Goal: Task Accomplishment & Management: Manage account settings

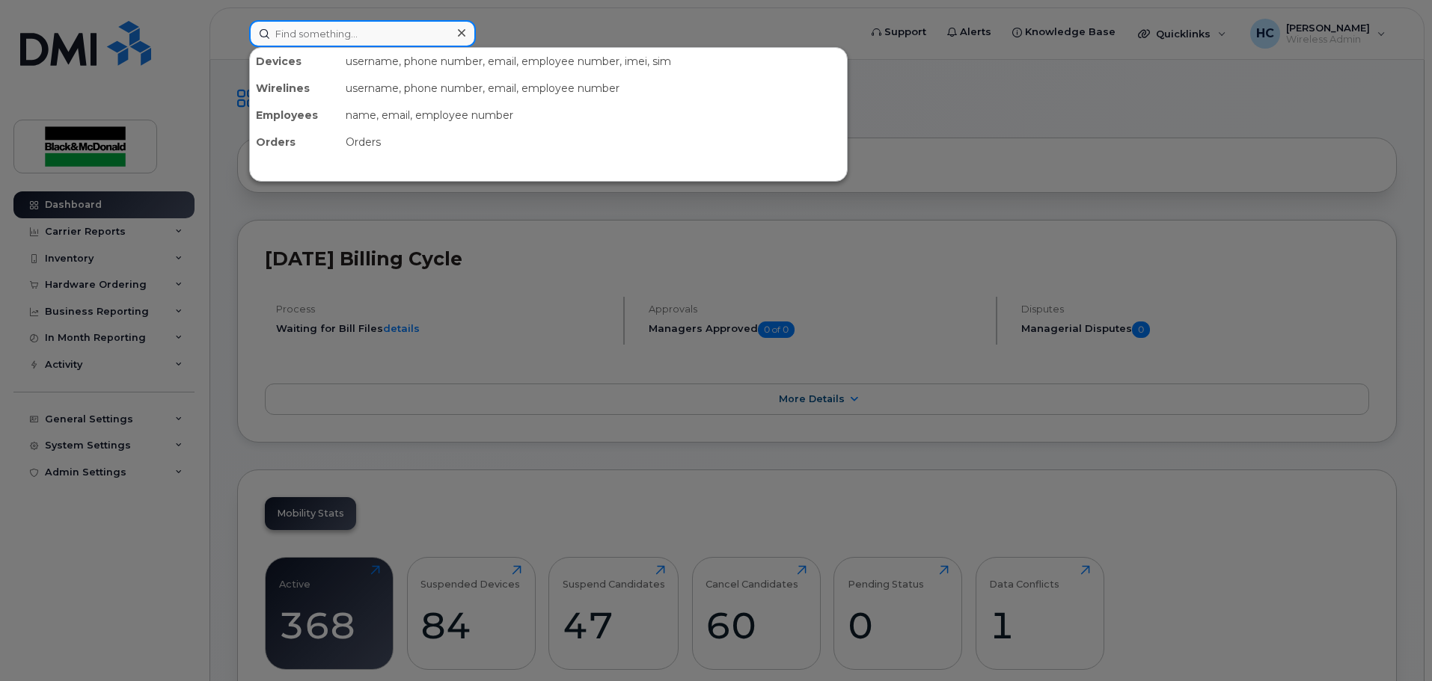
click at [287, 34] on input at bounding box center [362, 33] width 227 height 27
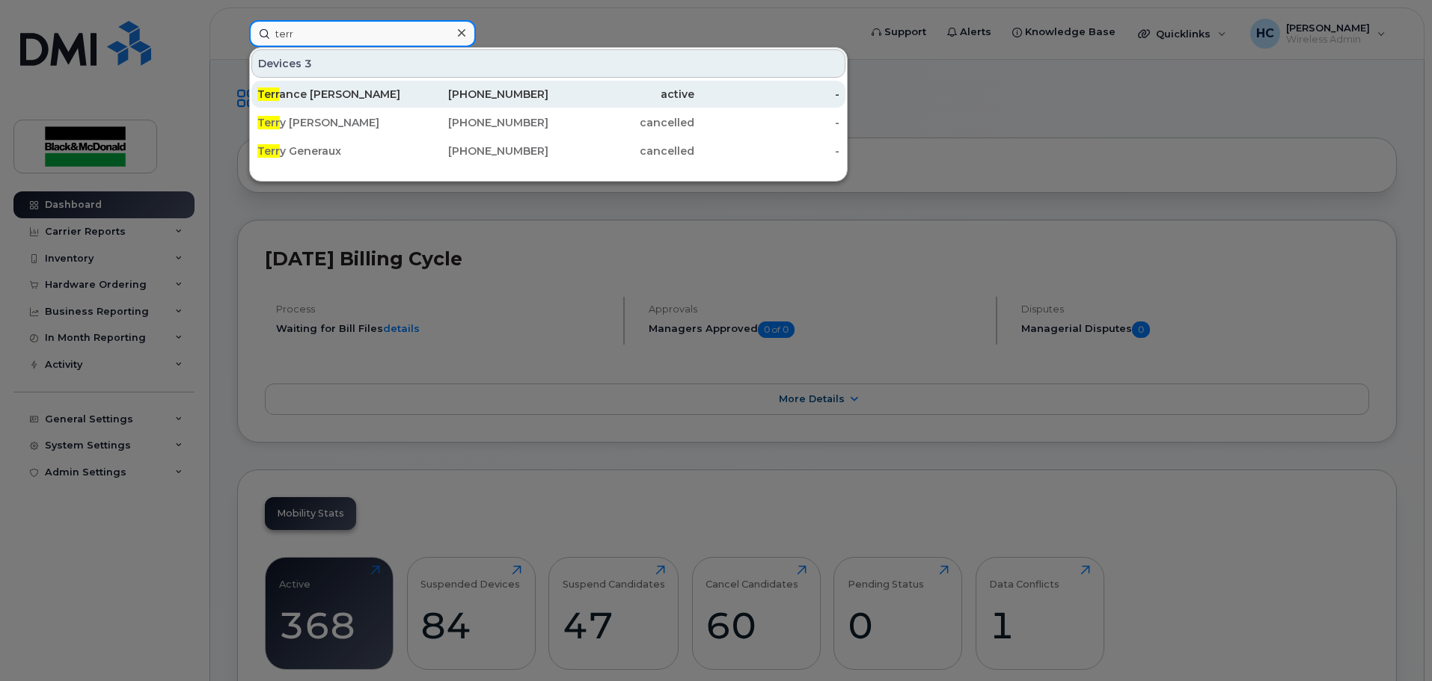
type input "terr"
click at [325, 93] on div "Terr ance Helem" at bounding box center [330, 94] width 146 height 15
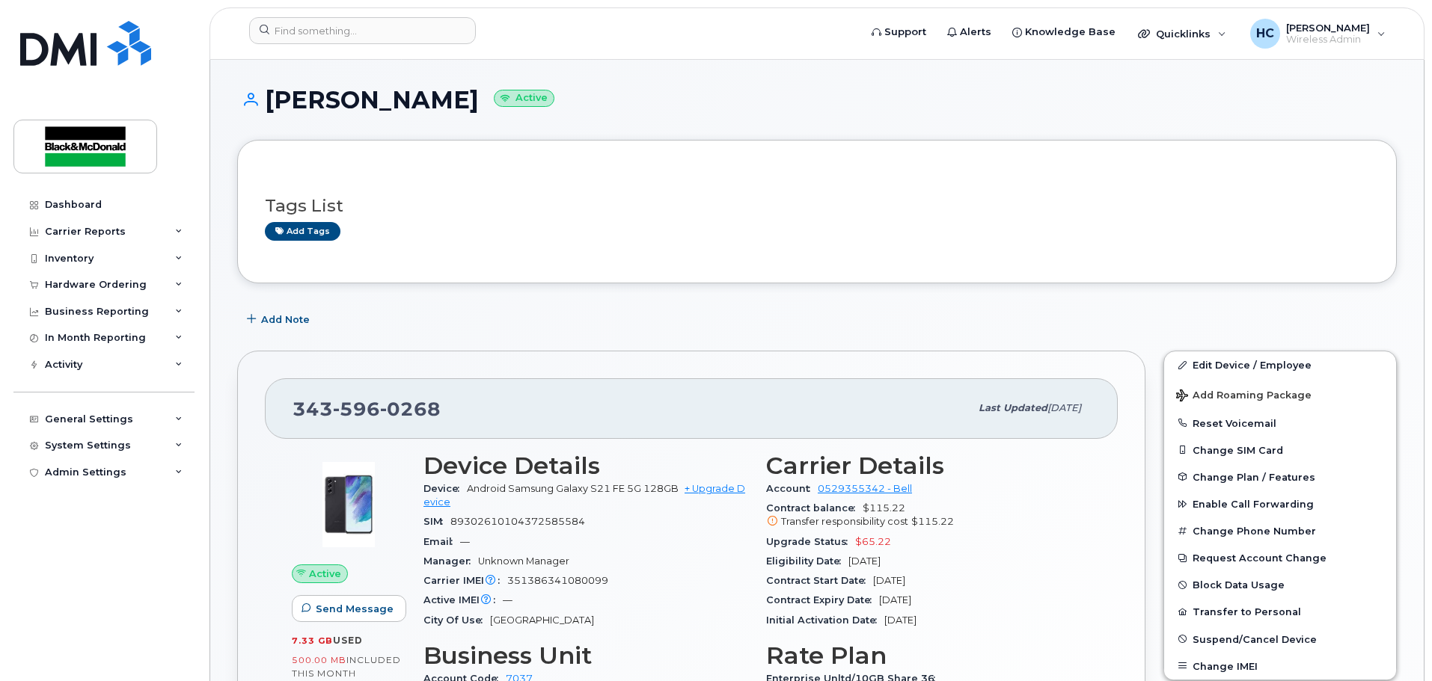
drag, startPoint x: 512, startPoint y: 309, endPoint x: 619, endPoint y: 329, distance: 109.6
click at [512, 309] on div "Add Note" at bounding box center [816, 319] width 1159 height 27
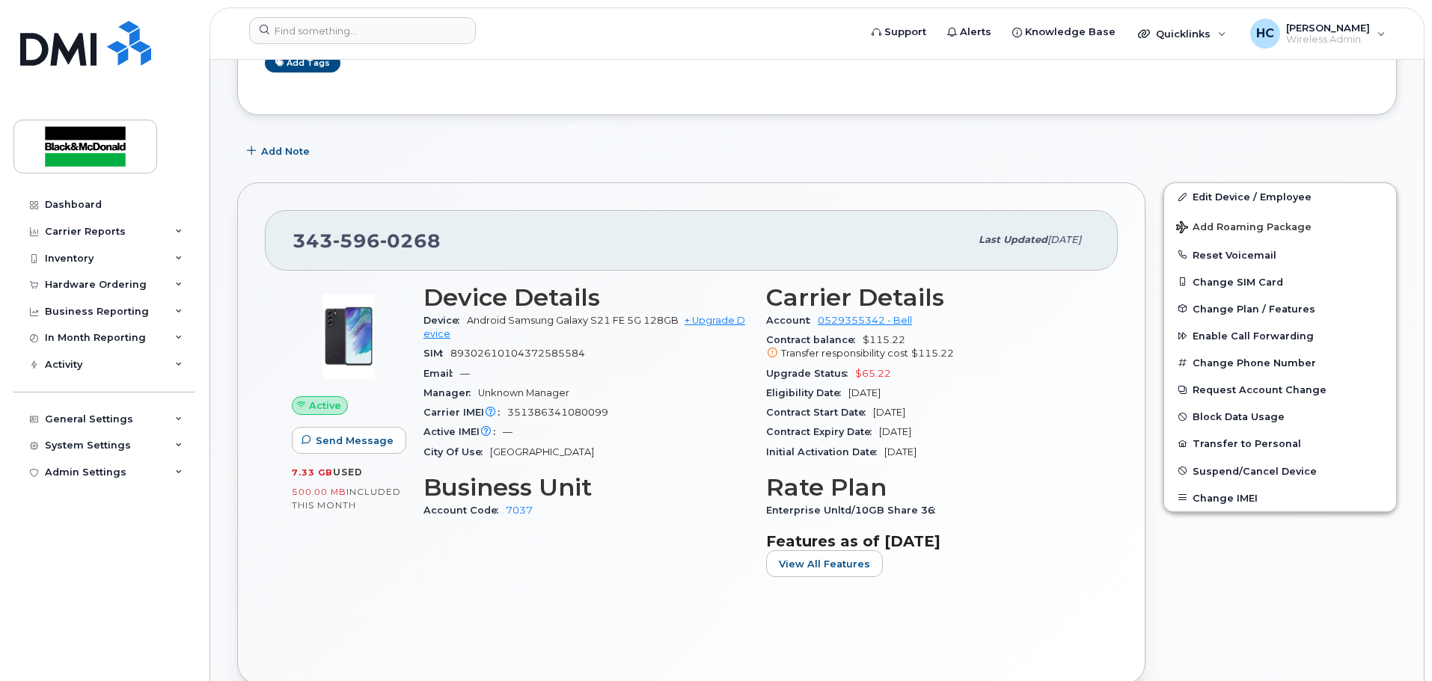
scroll to position [224, 0]
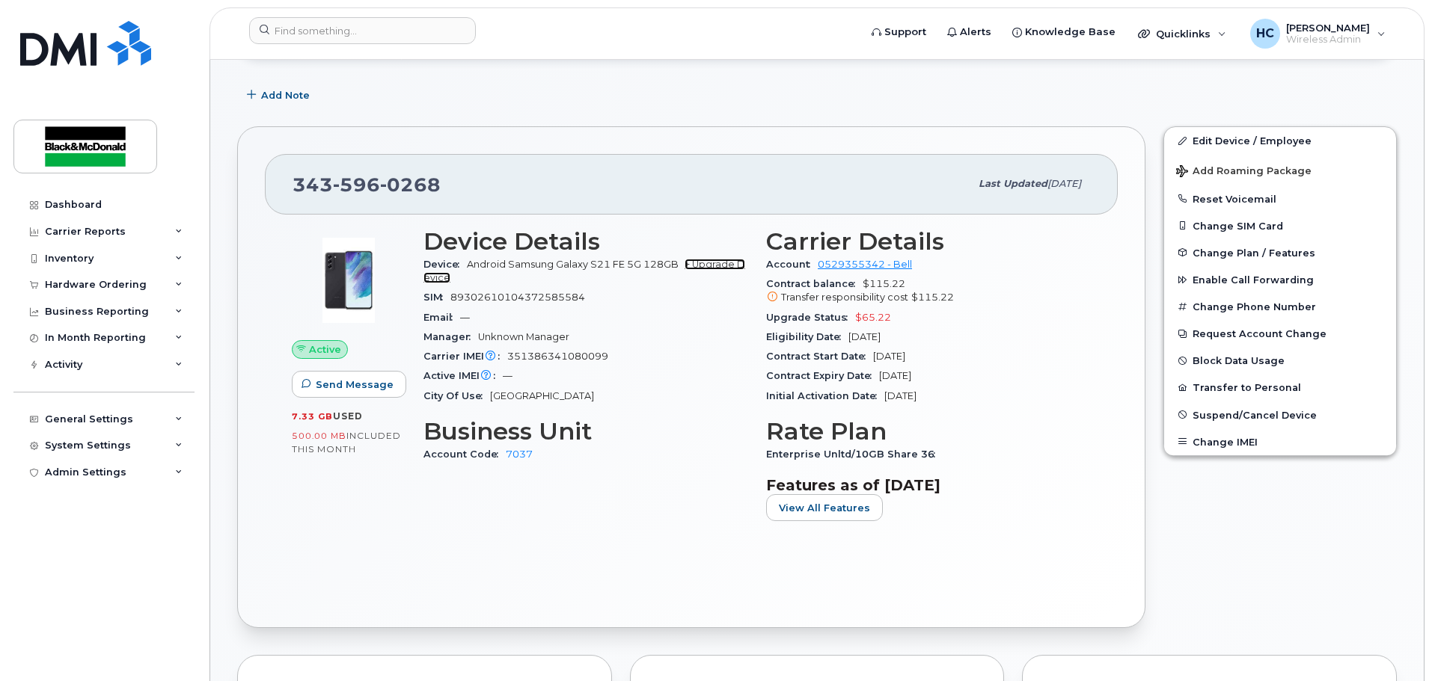
click at [717, 264] on link "+ Upgrade Device" at bounding box center [584, 271] width 322 height 25
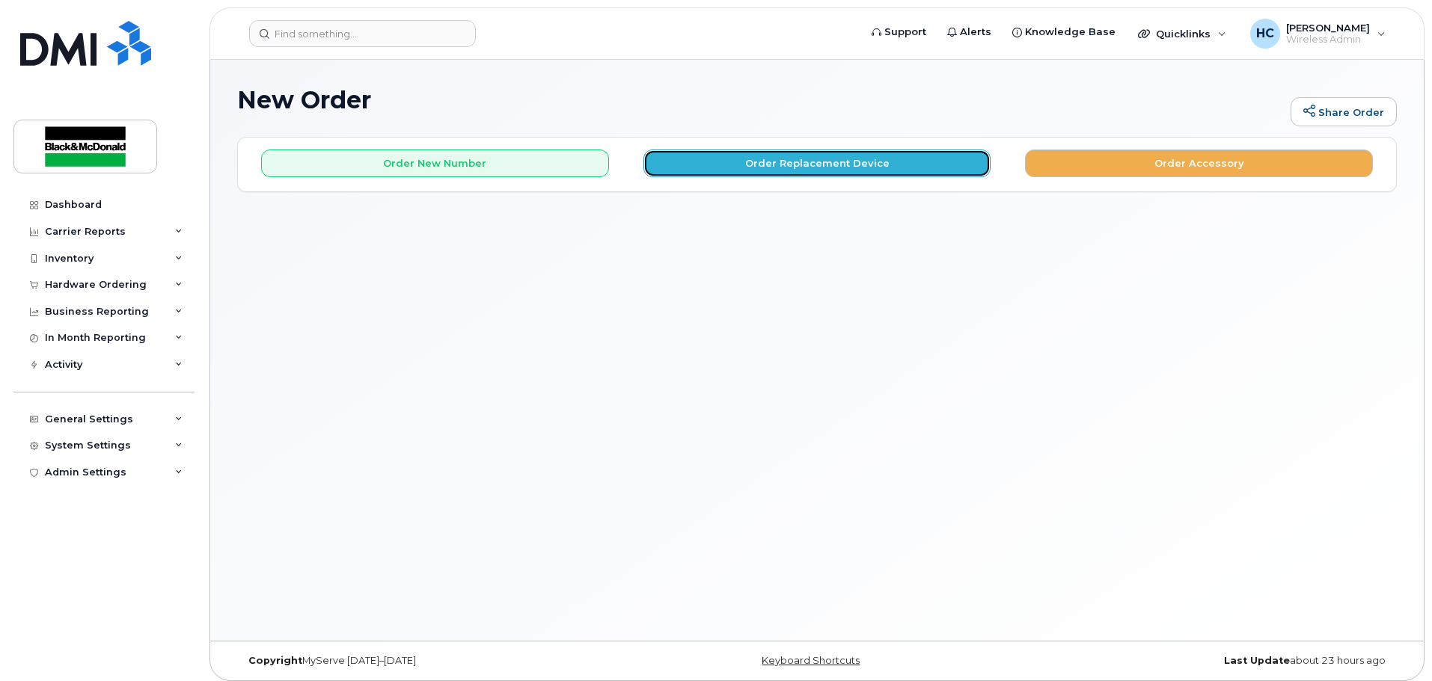
click at [833, 156] on button "Order Replacement Device" at bounding box center [817, 164] width 348 height 28
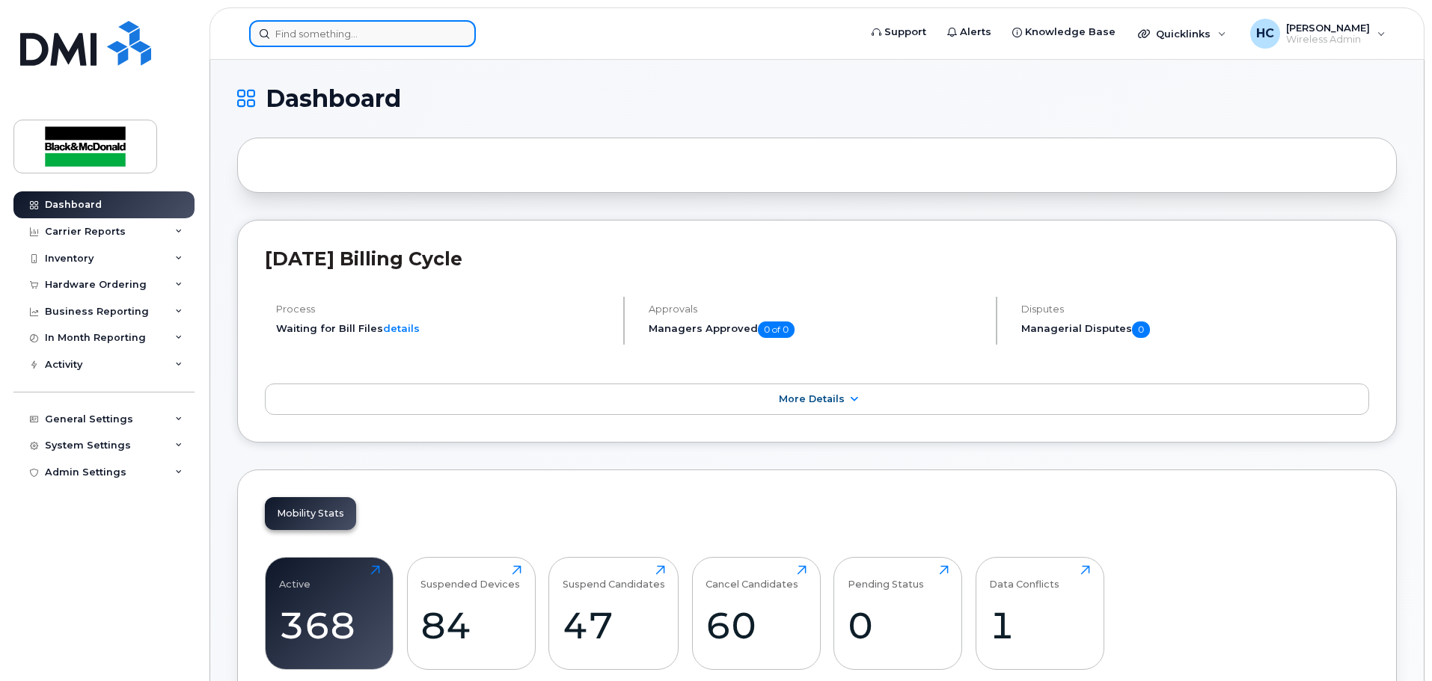
click at [367, 36] on input at bounding box center [362, 33] width 227 height 27
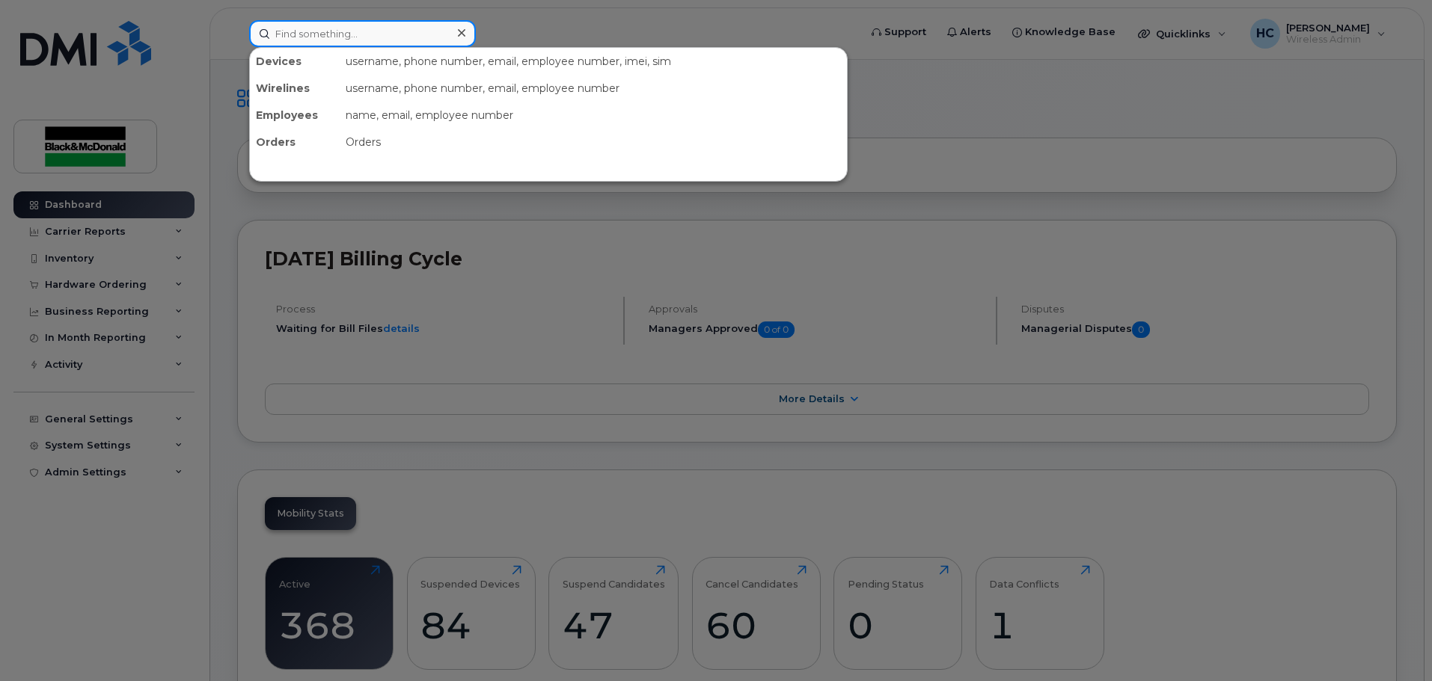
paste input "Kevin Dirani"
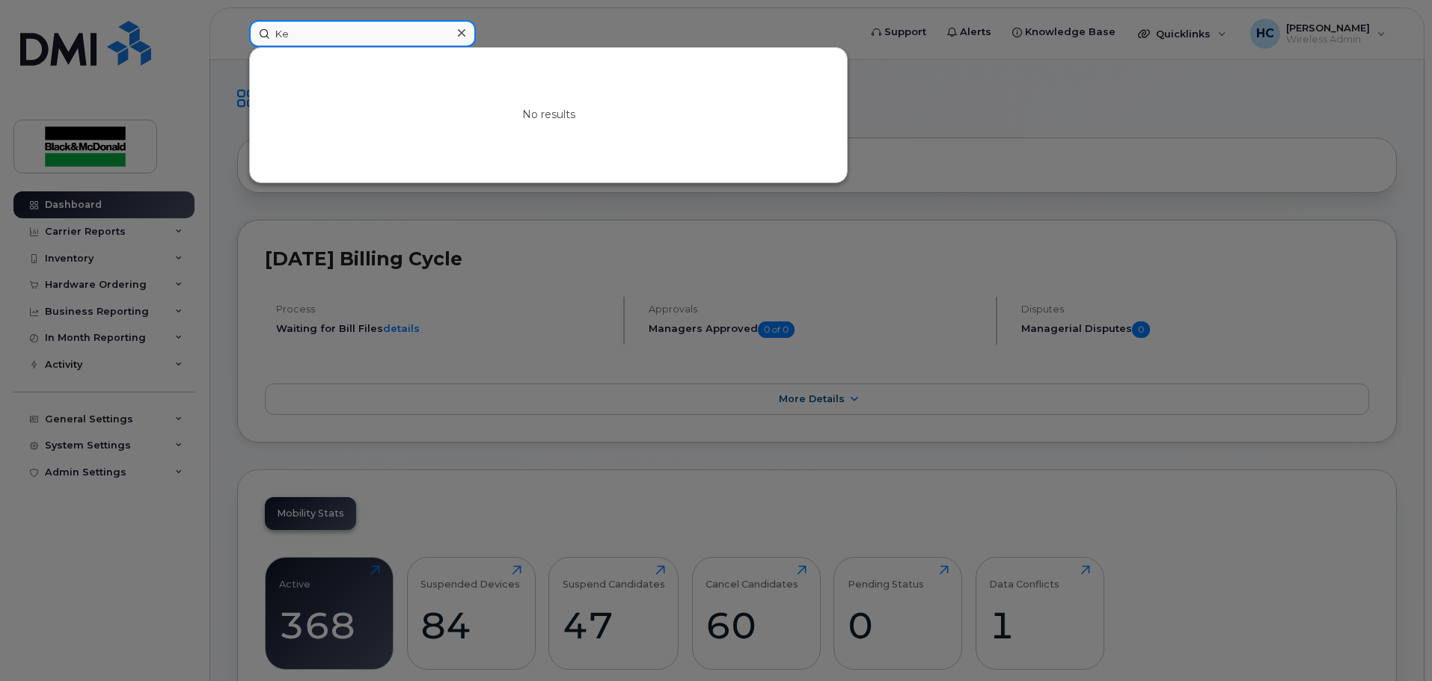
type input "K"
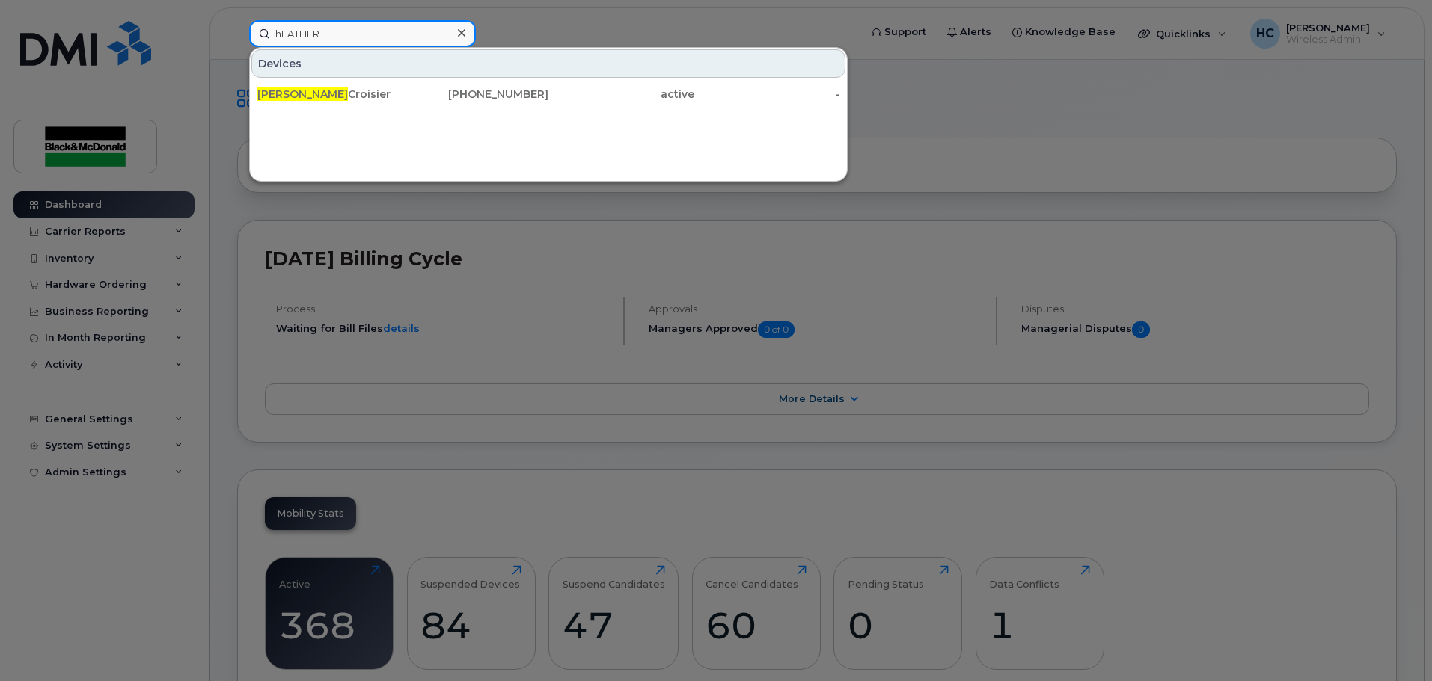
type input "hEATHER"
click at [465, 30] on div at bounding box center [461, 33] width 22 height 22
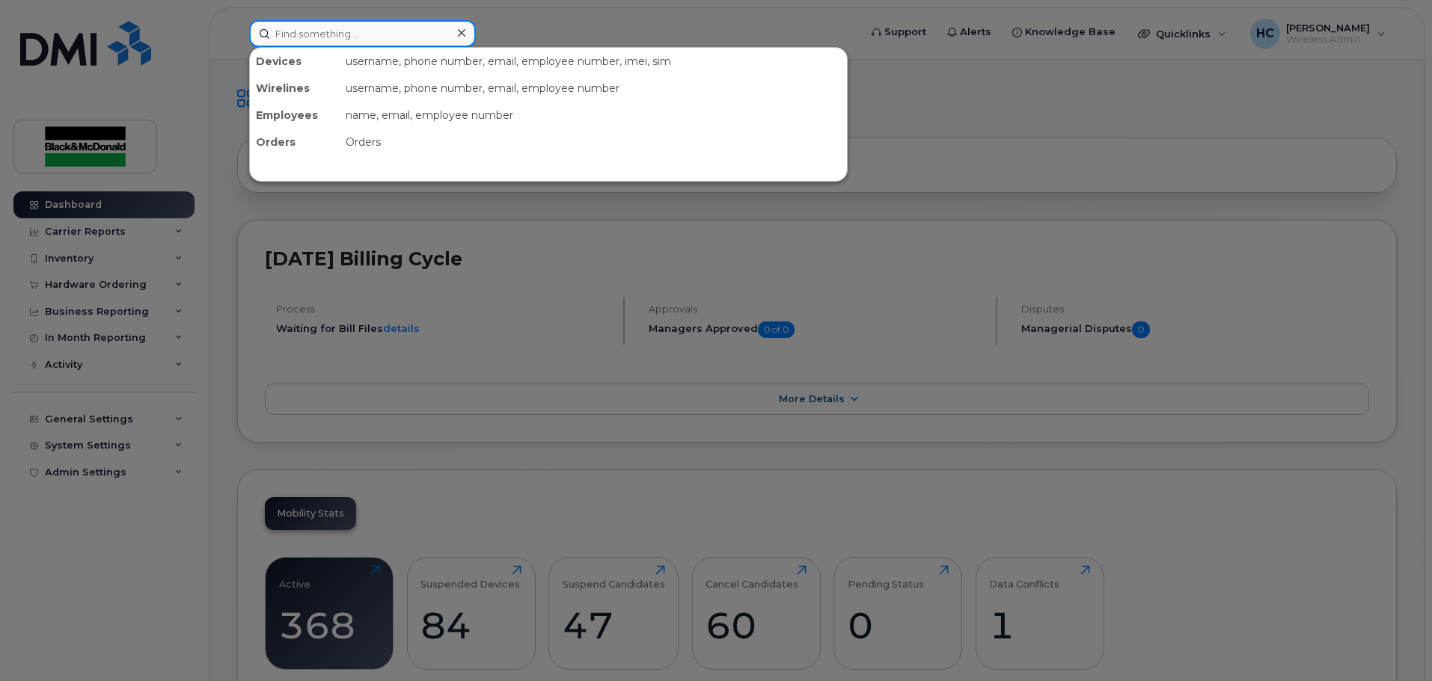
click at [313, 38] on input at bounding box center [362, 33] width 227 height 27
paste input "Joel Groulx"
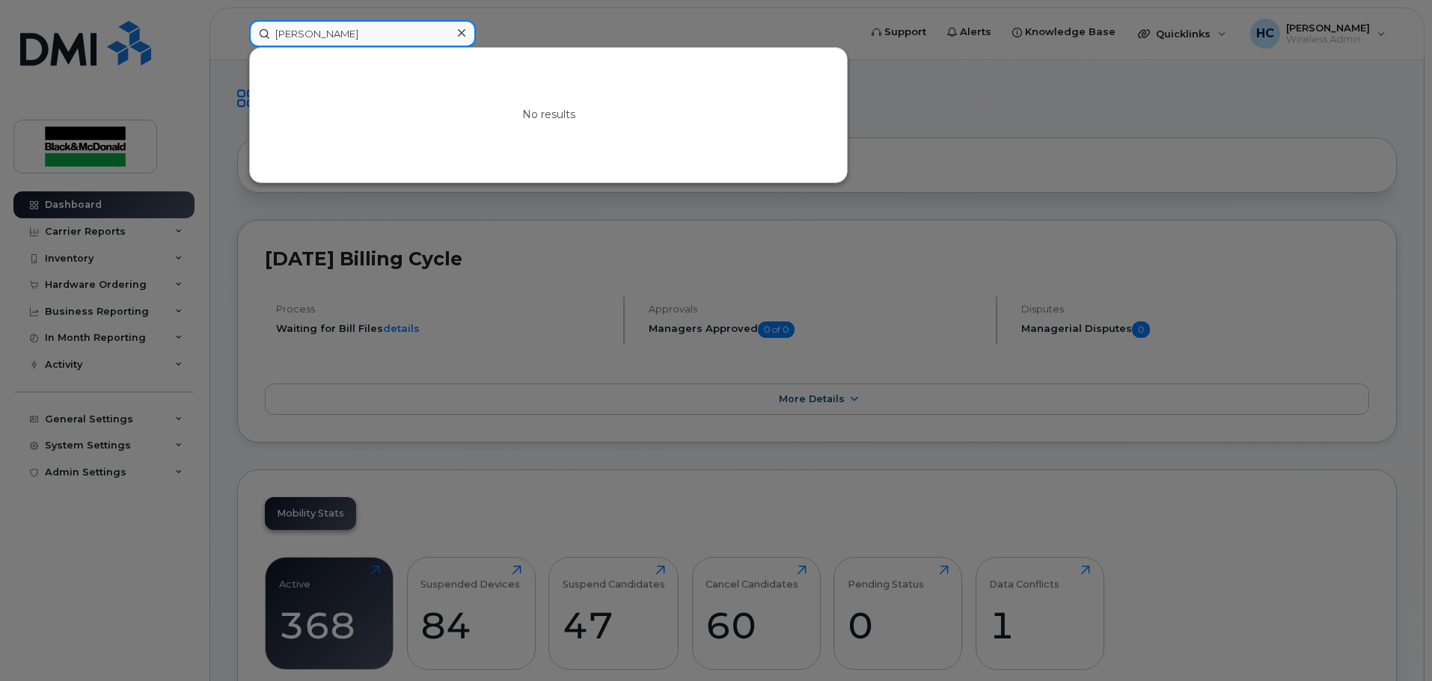
type input "Joel Groulx"
click at [575, 28] on div at bounding box center [716, 340] width 1432 height 681
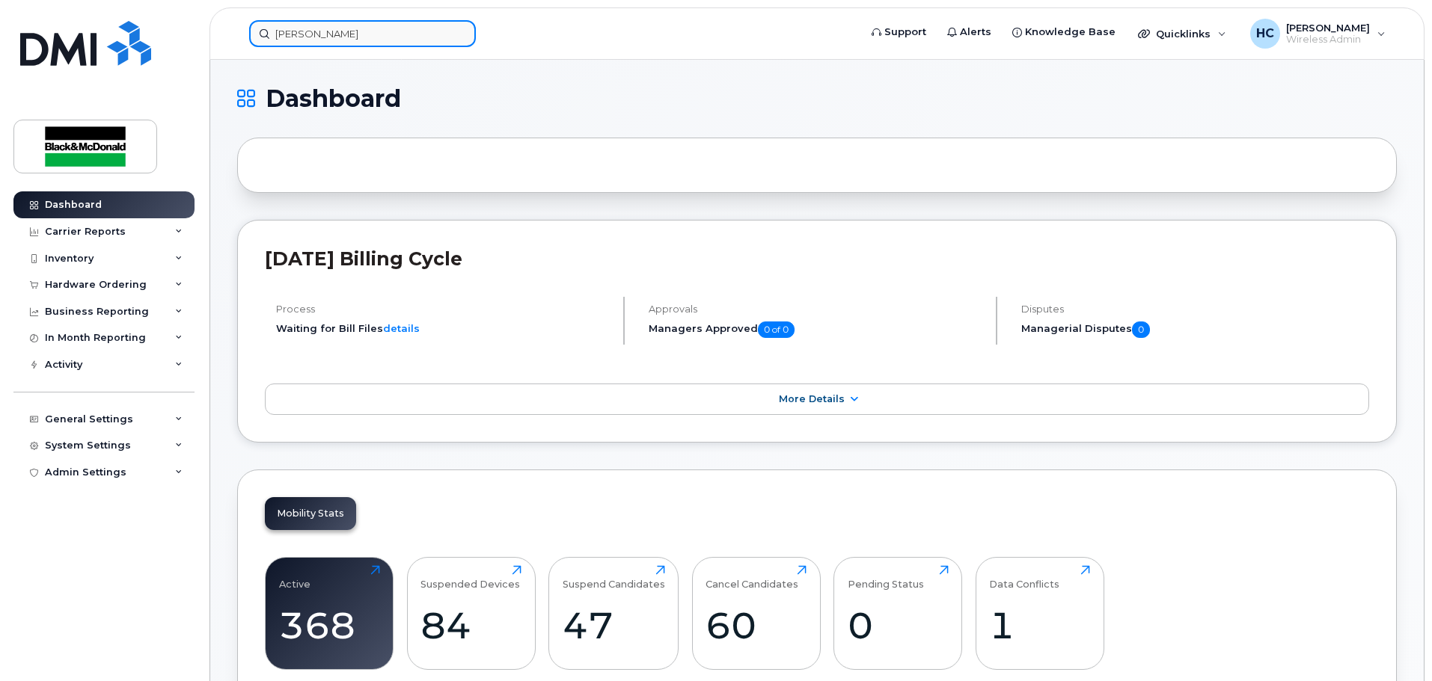
click at [369, 31] on input "Joel Groulx" at bounding box center [362, 33] width 227 height 27
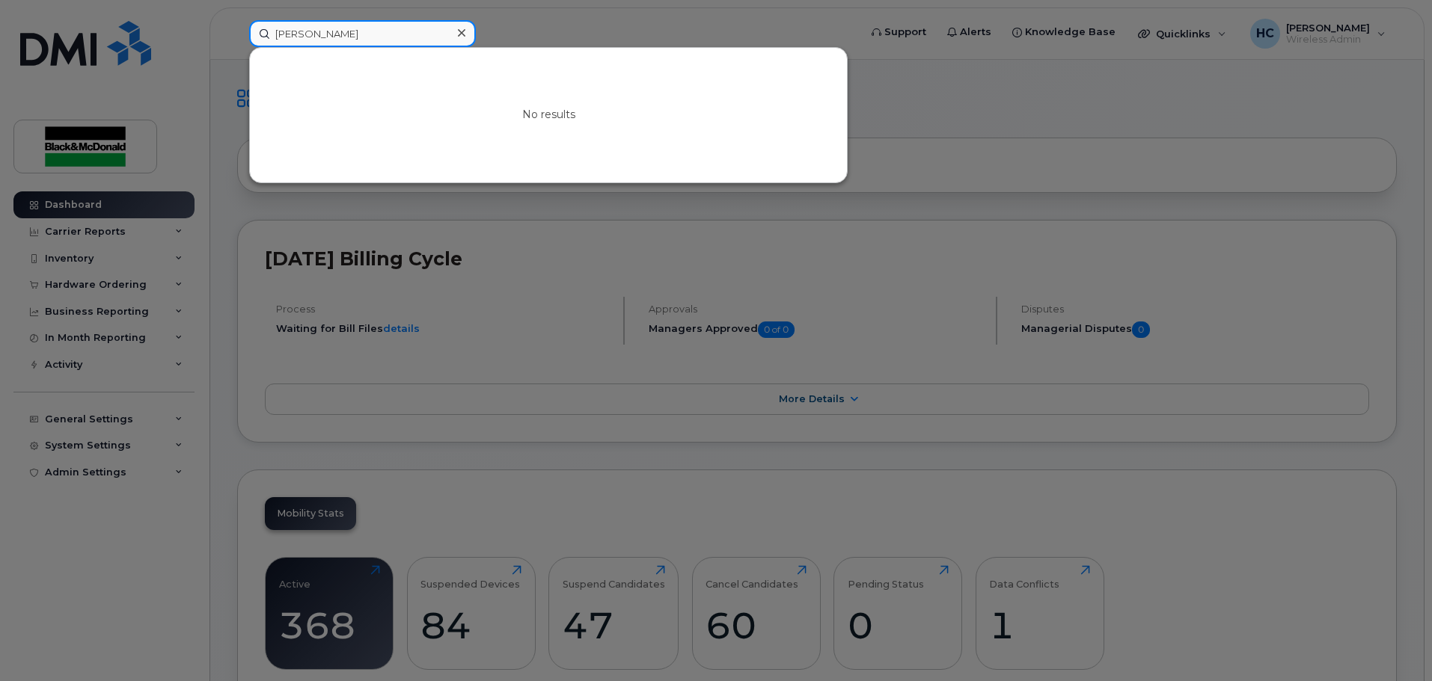
drag, startPoint x: 369, startPoint y: 31, endPoint x: 238, endPoint y: 25, distance: 131.8
click at [238, 25] on div "Joel Groulx No results" at bounding box center [549, 33] width 624 height 27
paste input "Hugo Groulx"
type input "Hugo Groulx"
click at [455, 32] on div at bounding box center [461, 33] width 22 height 22
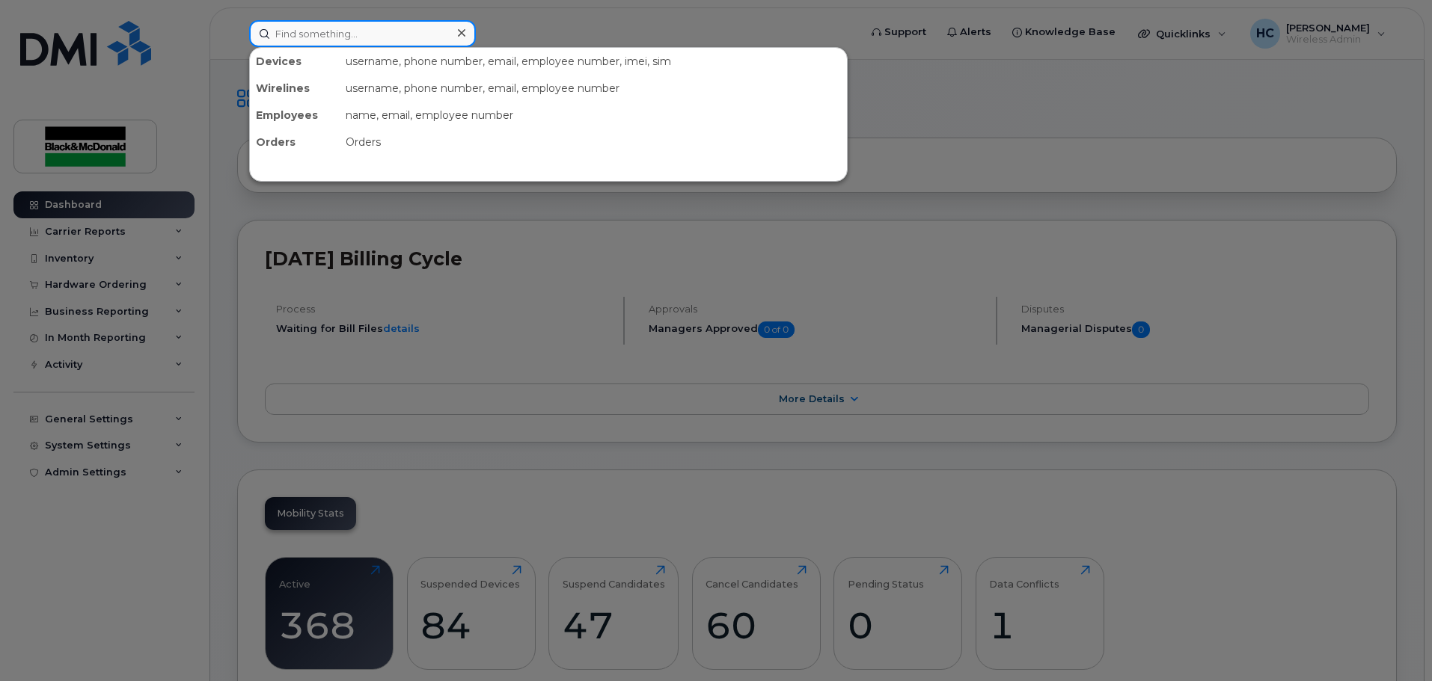
drag, startPoint x: 395, startPoint y: 37, endPoint x: 387, endPoint y: 29, distance: 10.6
click at [395, 36] on input at bounding box center [362, 33] width 227 height 27
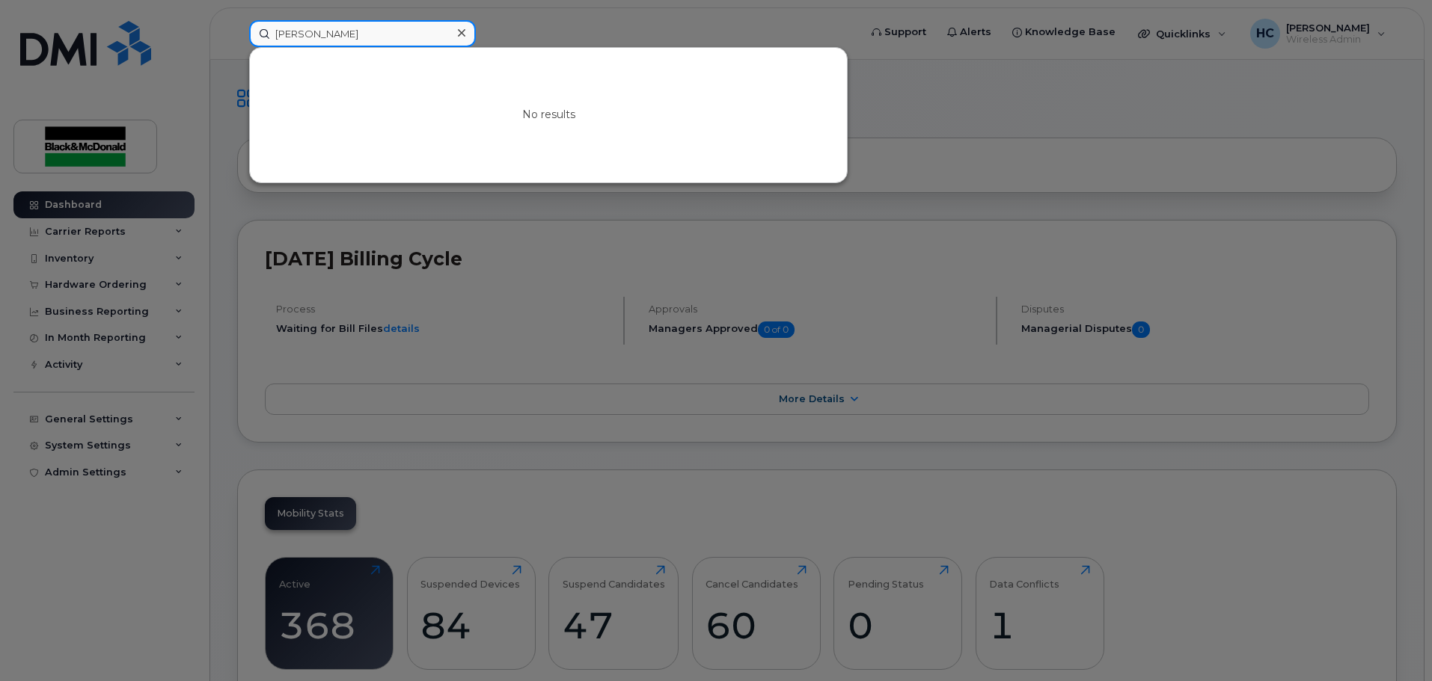
type input "liam fulton"
drag, startPoint x: 345, startPoint y: 35, endPoint x: 272, endPoint y: 33, distance: 72.6
click at [272, 33] on input "liam fulton" at bounding box center [362, 33] width 227 height 27
click at [571, 27] on div at bounding box center [716, 340] width 1432 height 681
click at [364, 23] on input at bounding box center [362, 33] width 227 height 27
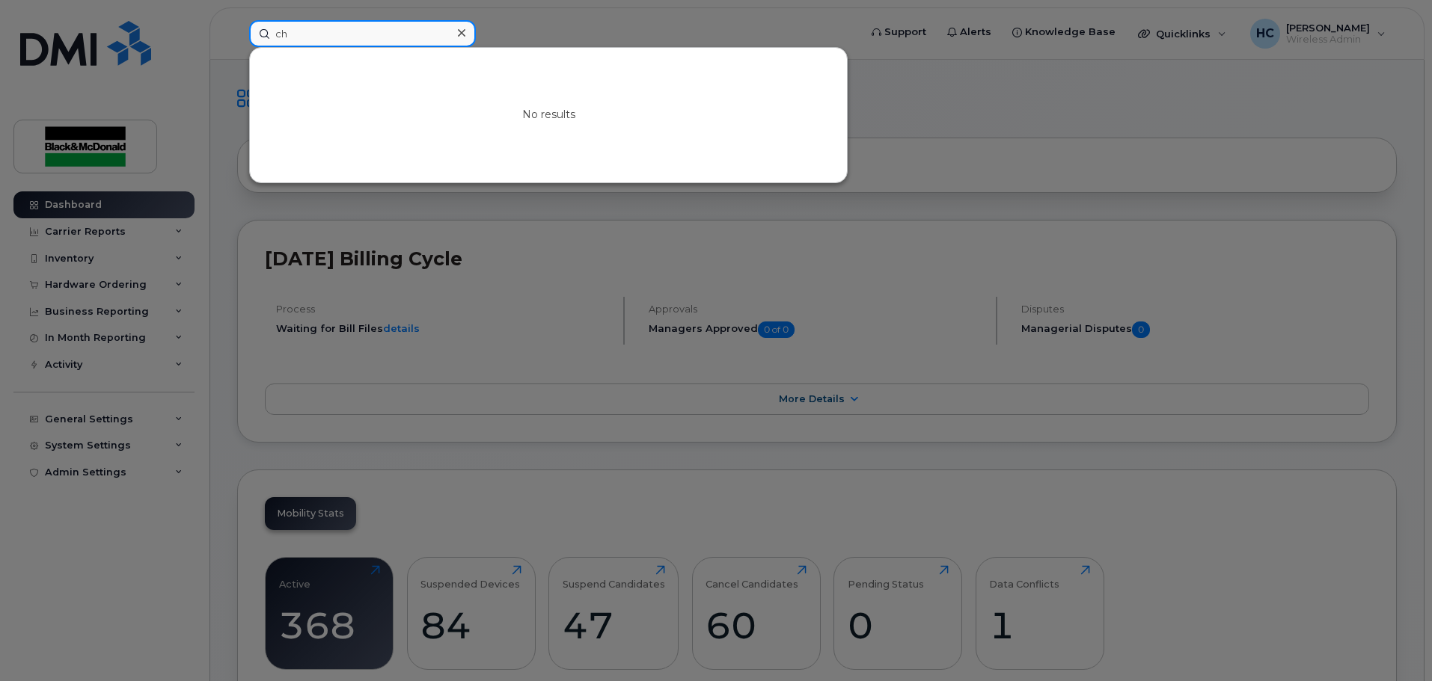
type input "c"
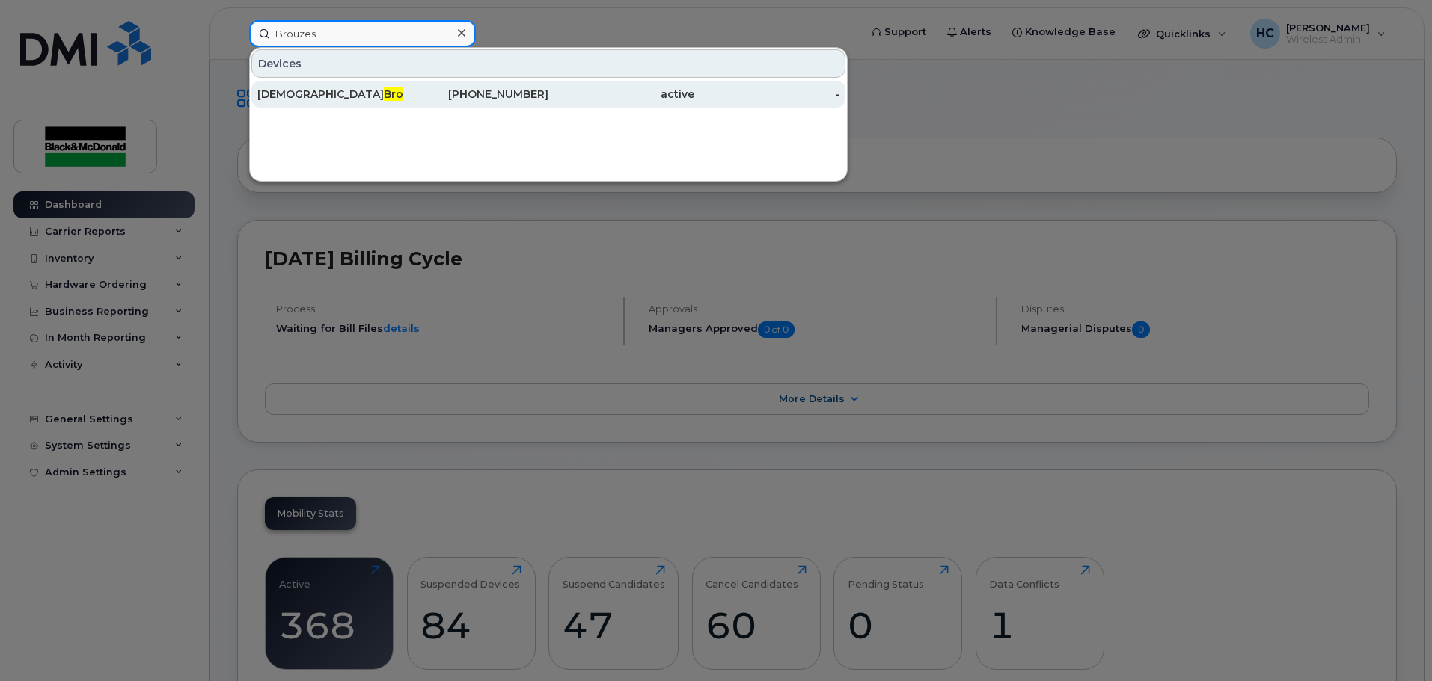
type input "Brouzes"
click at [337, 84] on div "Christian Brouzes" at bounding box center [330, 94] width 146 height 27
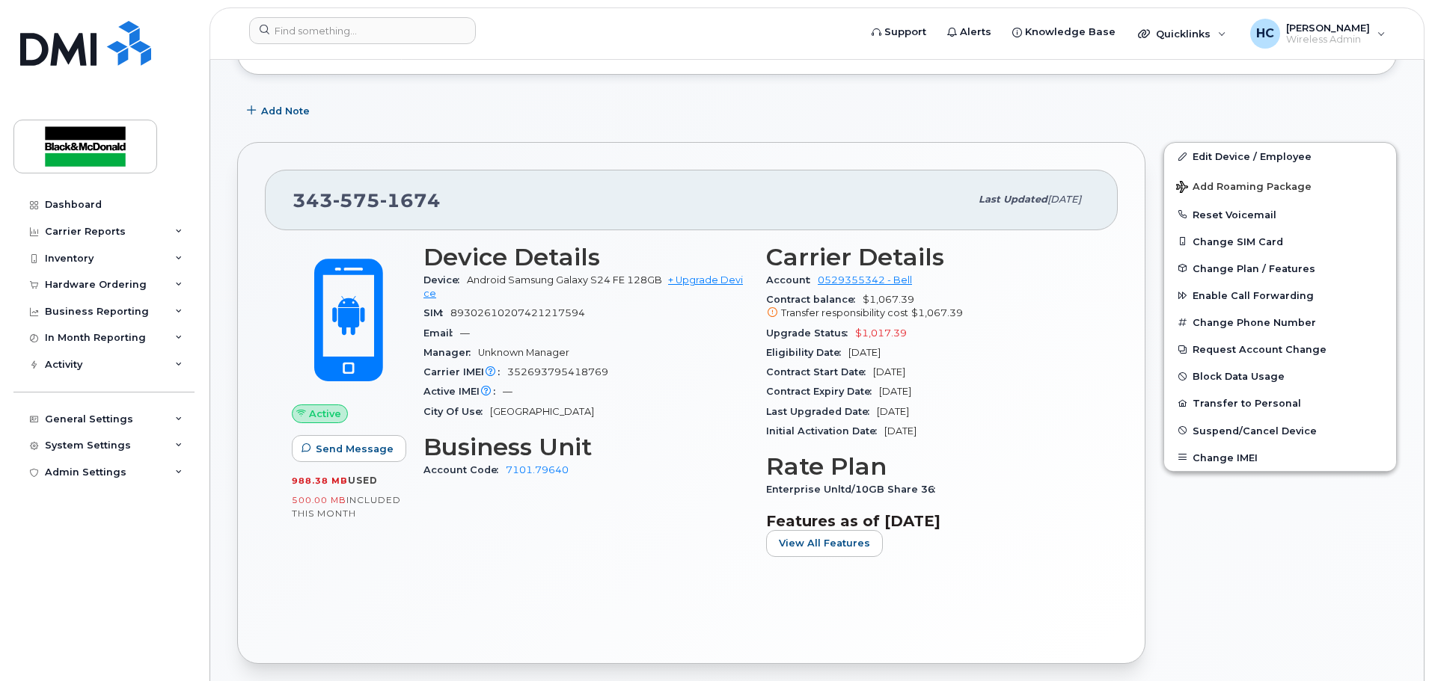
scroll to position [224, 0]
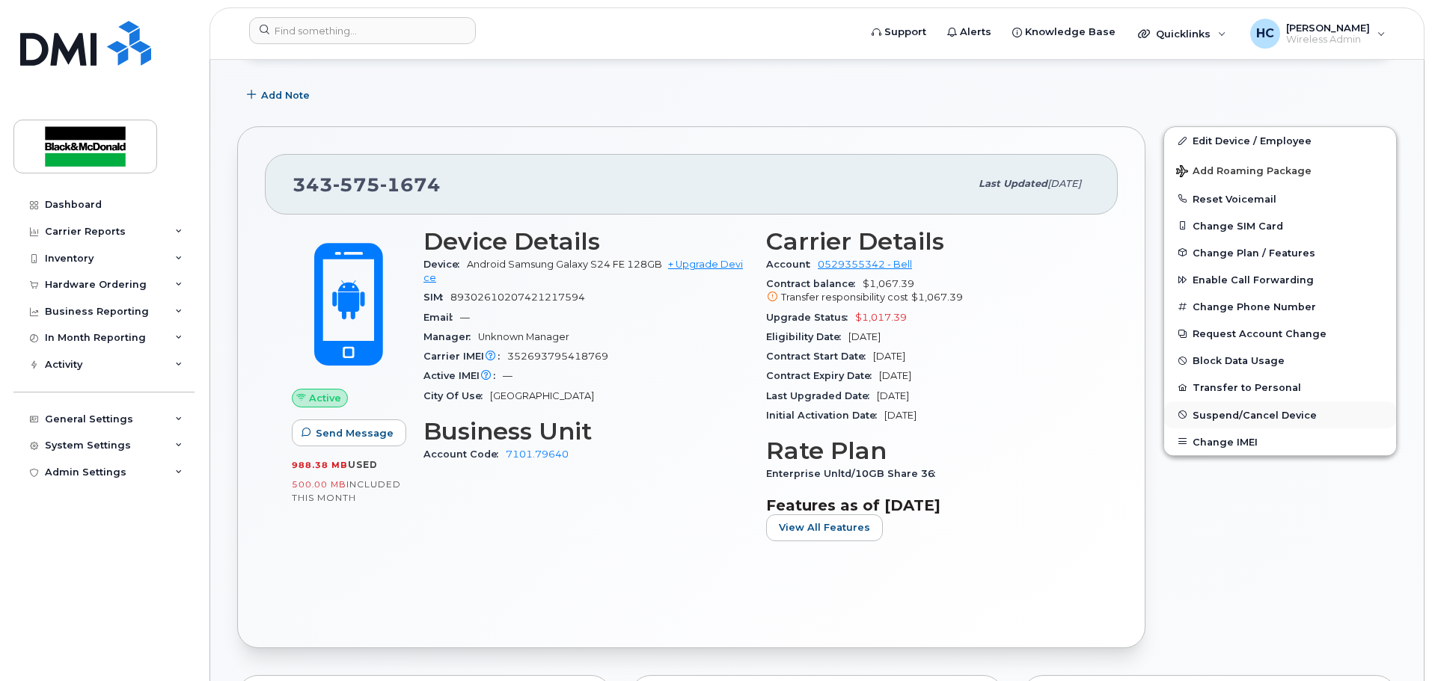
click at [1244, 411] on span "Suspend/Cancel Device" at bounding box center [1254, 414] width 124 height 11
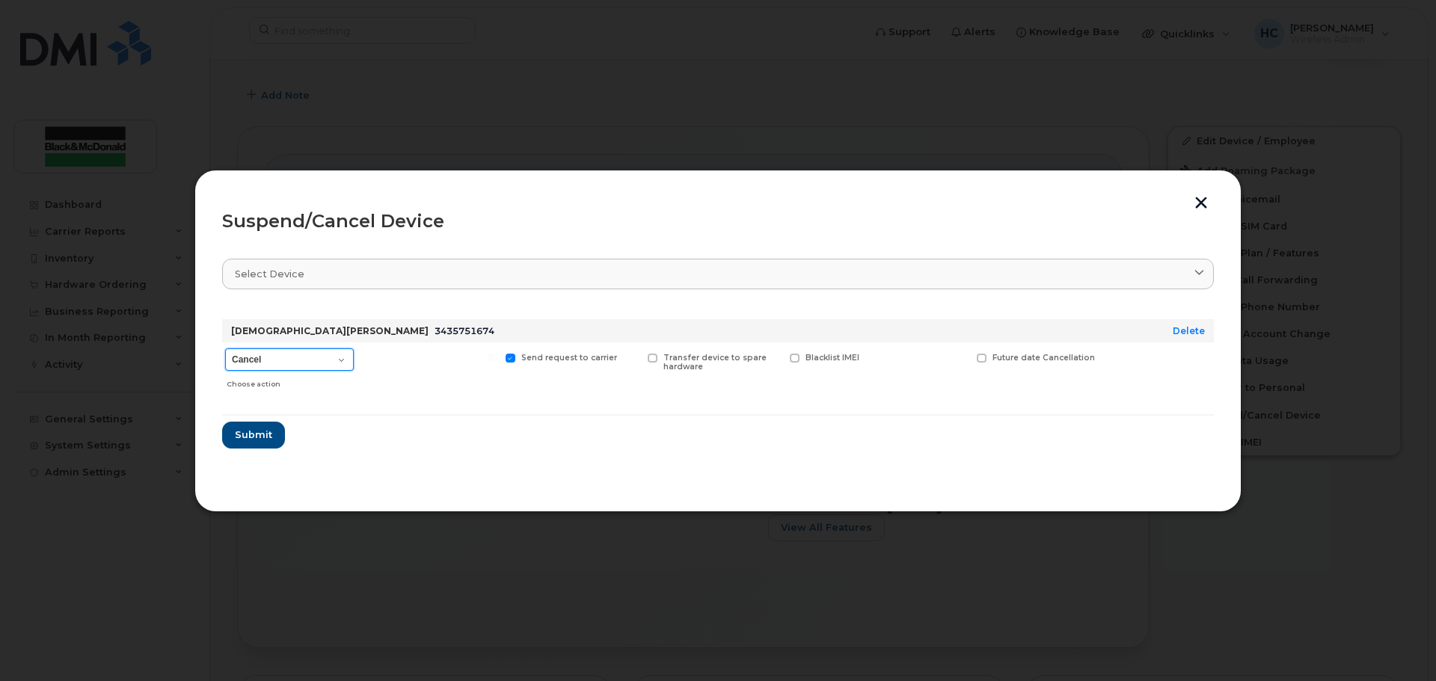
click at [304, 356] on select "Cancel Suspend - Extend Suspension Suspend - Reduced Rate Suspend - Full Rate S…" at bounding box center [289, 360] width 129 height 22
click at [504, 439] on form "[DEMOGRAPHIC_DATA][PERSON_NAME] 3435751674 Delete Cancel Suspend - Extend Suspe…" at bounding box center [718, 377] width 992 height 141
click at [291, 364] on select "Cancel Suspend - Extend Suspension Suspend - Reduced Rate Suspend - Full Rate S…" at bounding box center [289, 360] width 129 height 22
click at [398, 381] on div at bounding box center [430, 369] width 138 height 53
click at [287, 364] on select "Cancel Suspend - Extend Suspension Suspend - Reduced Rate Suspend - Full Rate S…" at bounding box center [289, 360] width 129 height 22
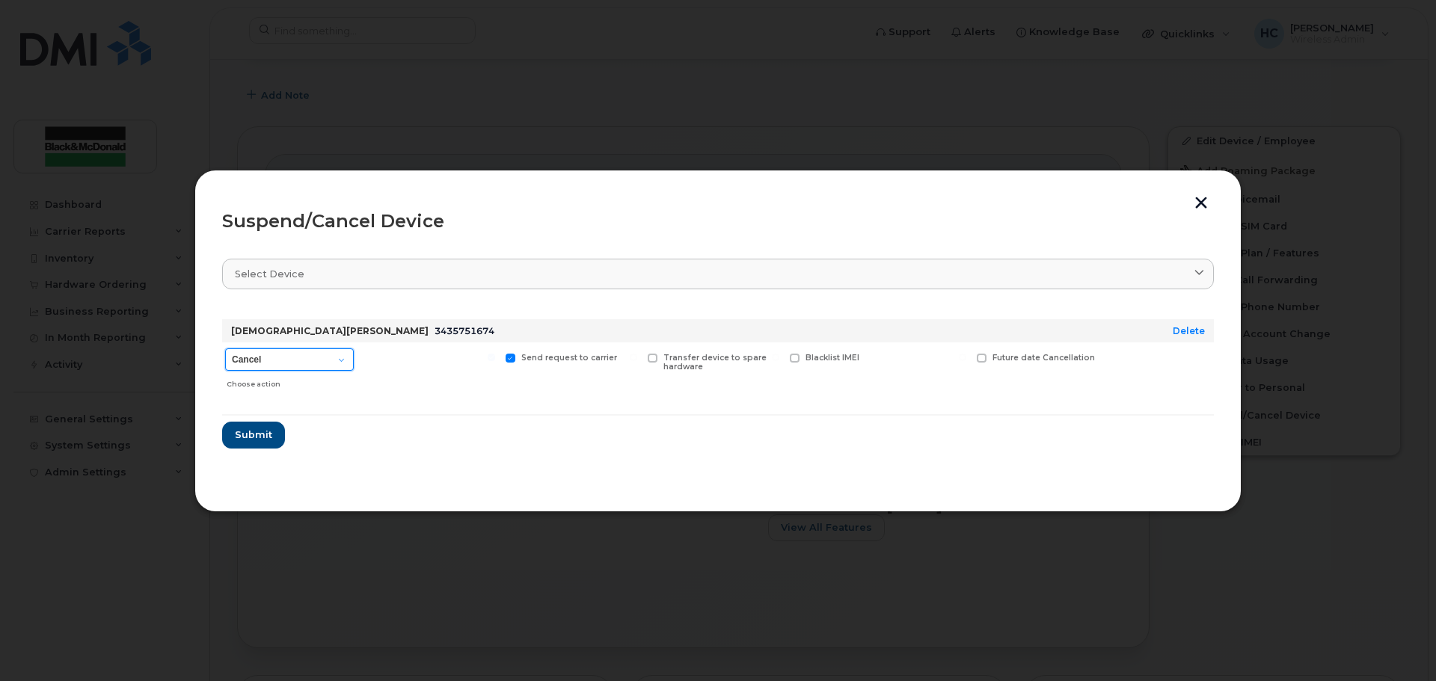
select select "[object Object]"
click at [225, 349] on select "Cancel Suspend - Extend Suspension Suspend - Reduced Rate Suspend - Full Rate S…" at bounding box center [289, 360] width 129 height 22
click at [364, 359] on div "Available for new activations/redeployments" at bounding box center [430, 369] width 138 height 53
click at [369, 361] on span at bounding box center [369, 359] width 10 height 10
click at [353, 361] on input "Available for new activations/redeployments" at bounding box center [349, 357] width 7 height 7
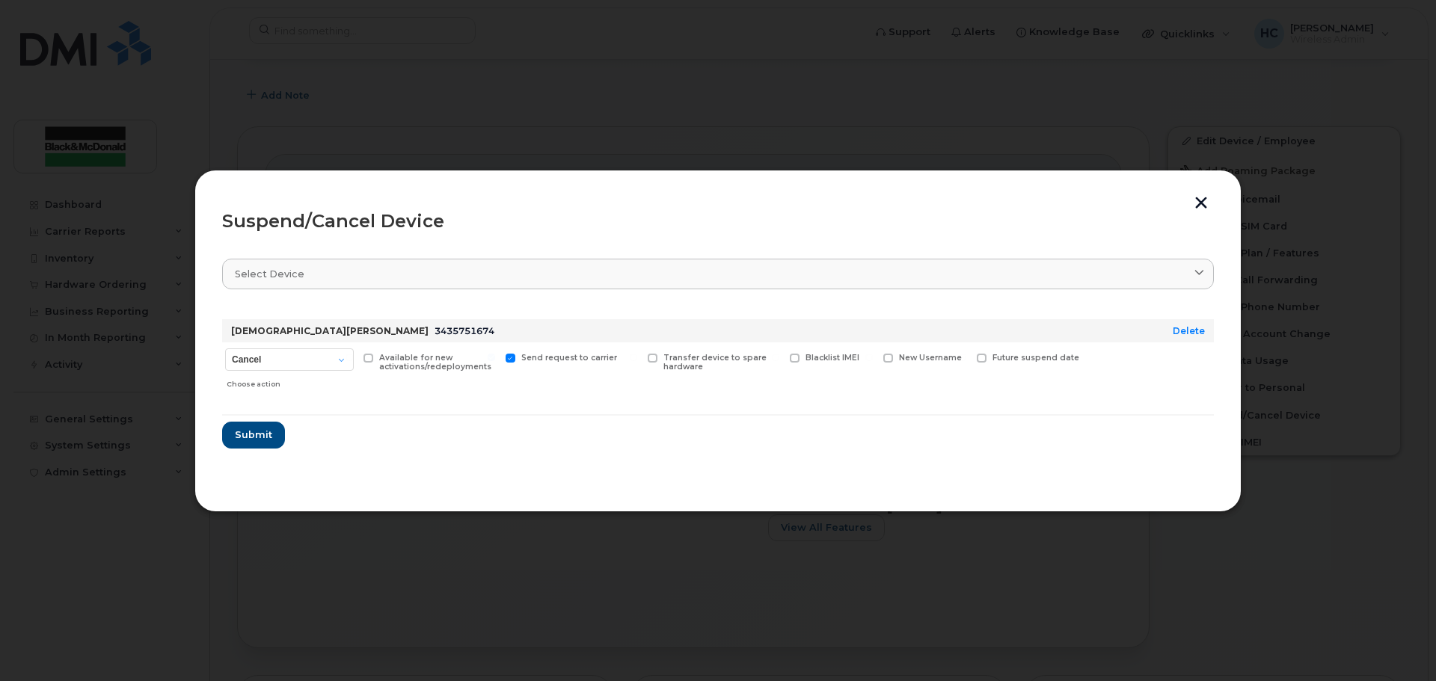
checkbox input "true"
click at [509, 357] on span at bounding box center [511, 359] width 10 height 10
click at [495, 357] on input "Send request to carrier" at bounding box center [491, 357] width 7 height 7
checkbox input "false"
click at [260, 435] on span "Submit" at bounding box center [252, 435] width 37 height 14
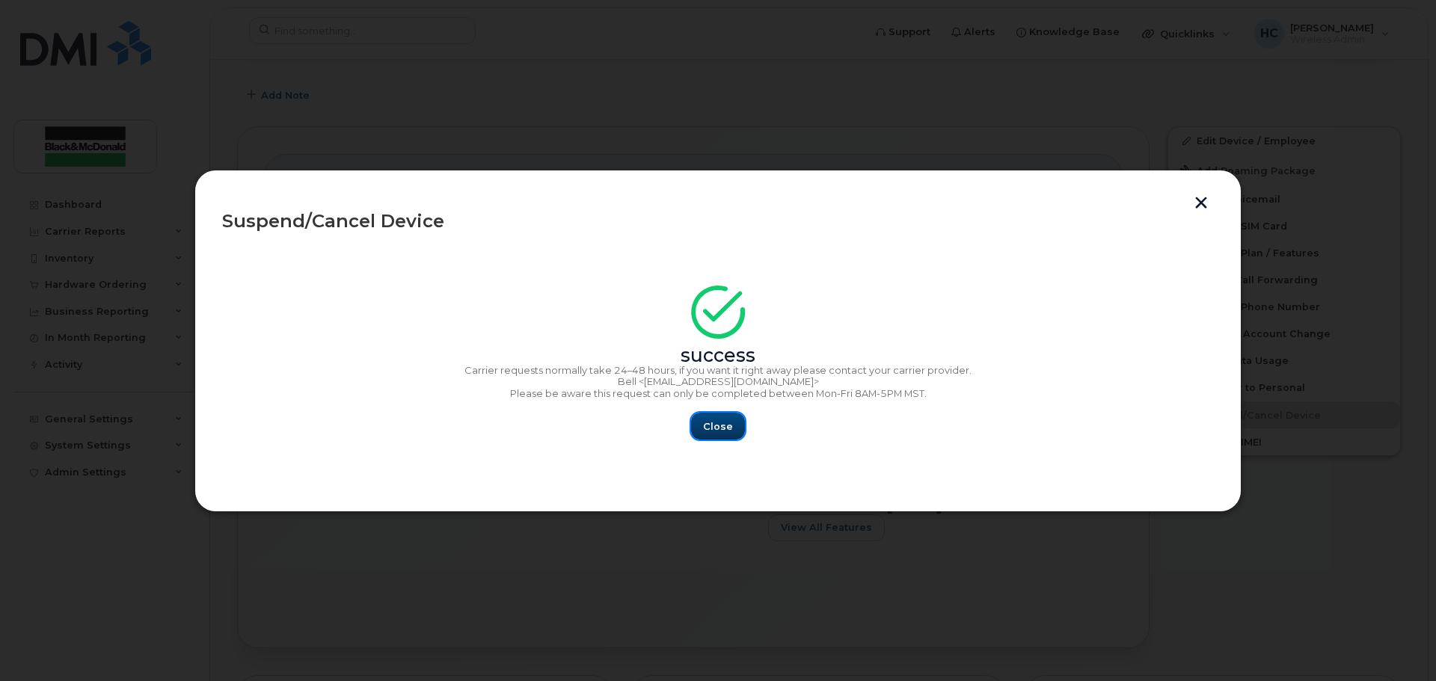
click at [712, 426] on span "Close" at bounding box center [718, 427] width 30 height 14
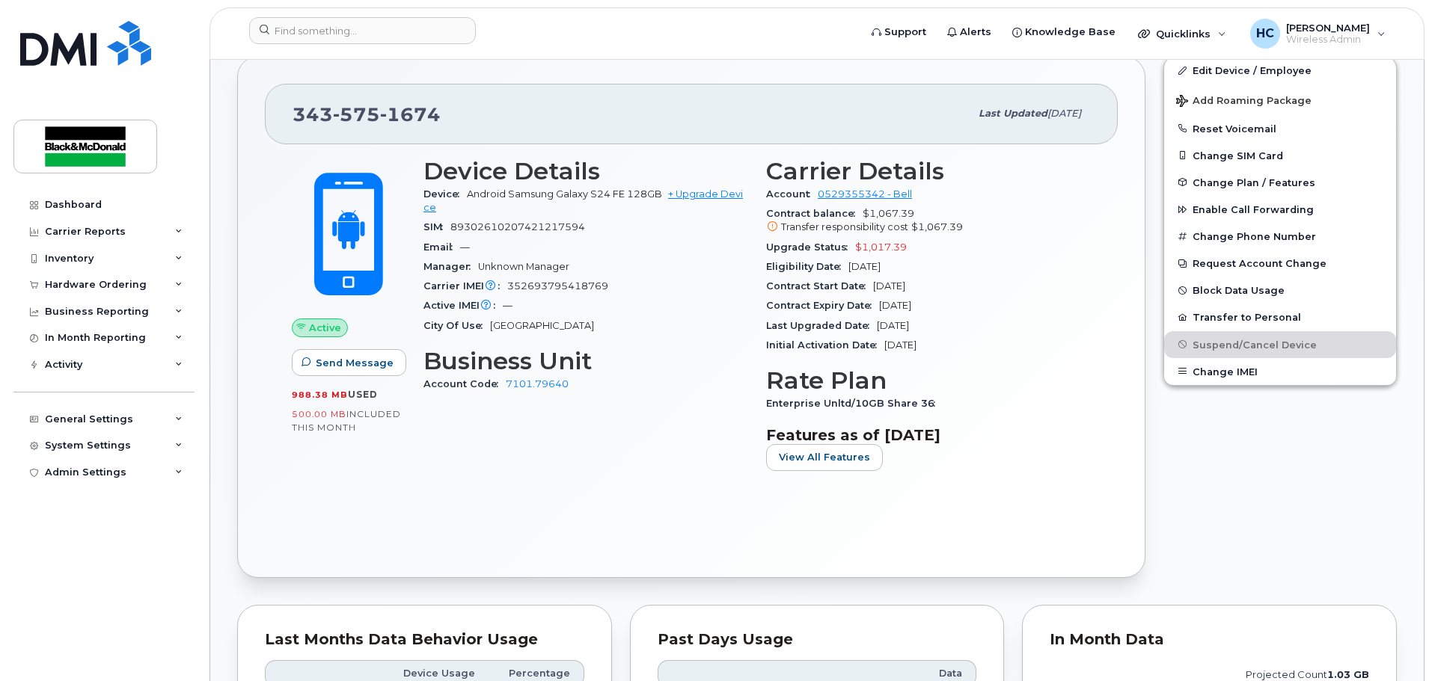
scroll to position [299, 0]
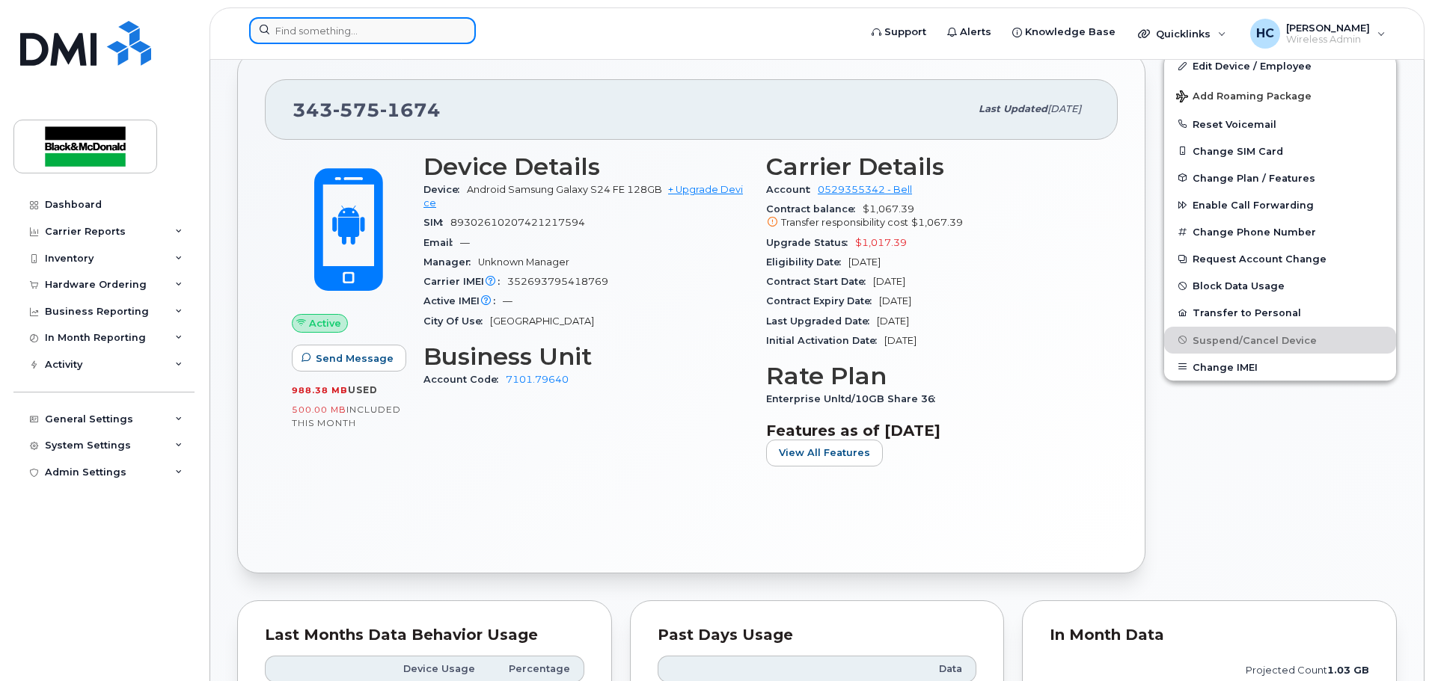
click at [349, 22] on input at bounding box center [362, 30] width 227 height 27
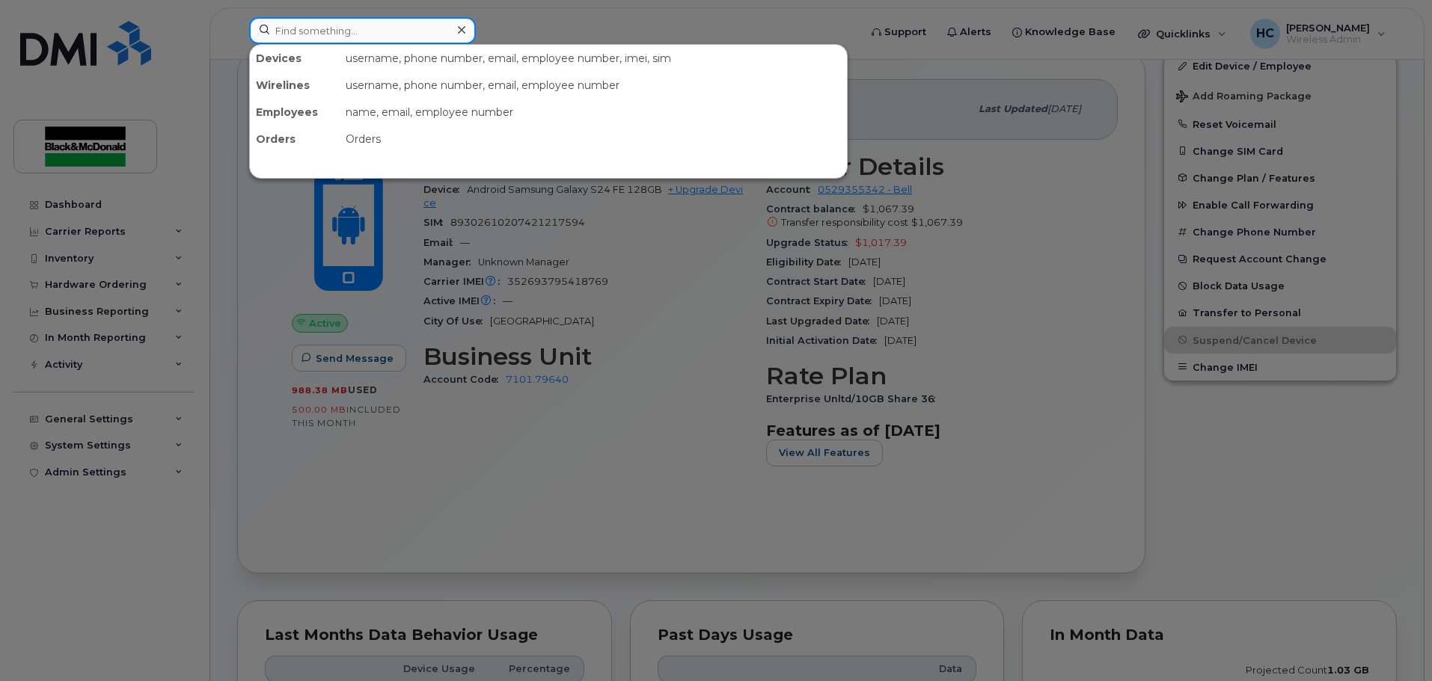
paste input "[PERSON_NAME]"
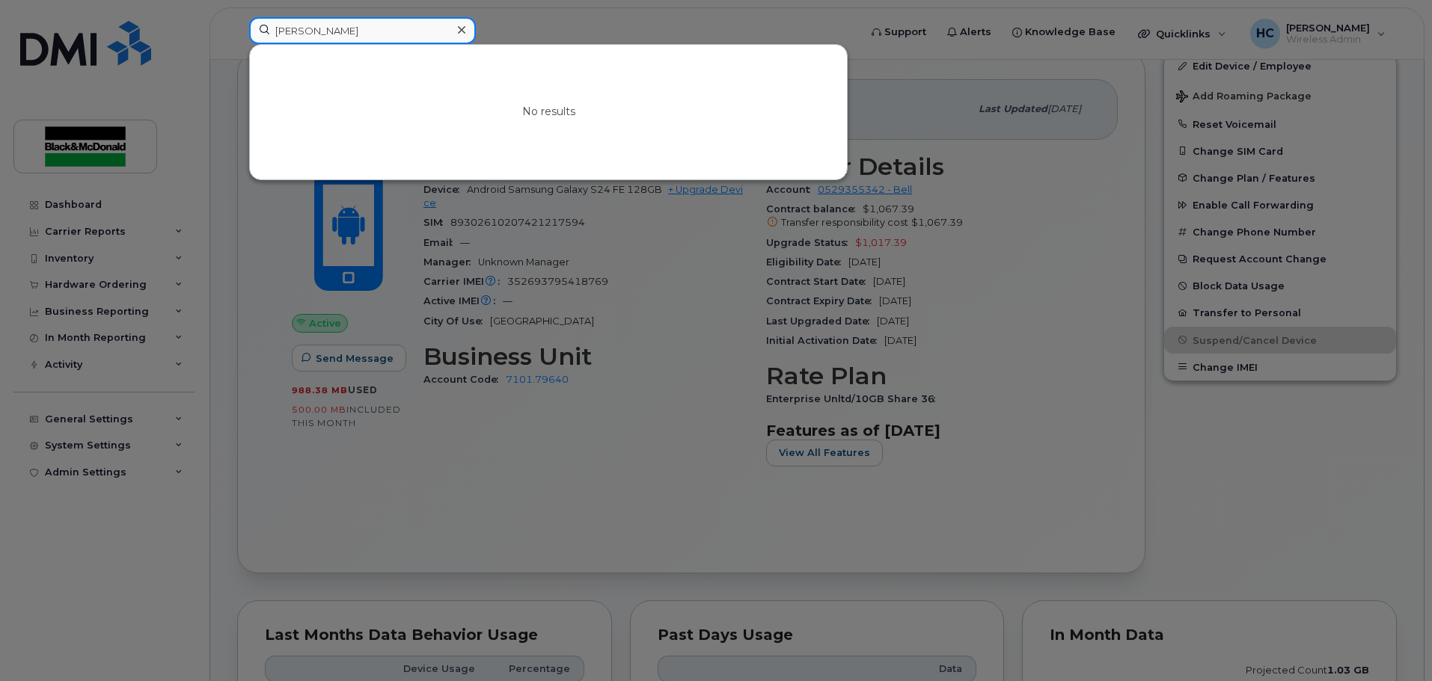
type input "[PERSON_NAME]"
